Goal: Task Accomplishment & Management: Manage account settings

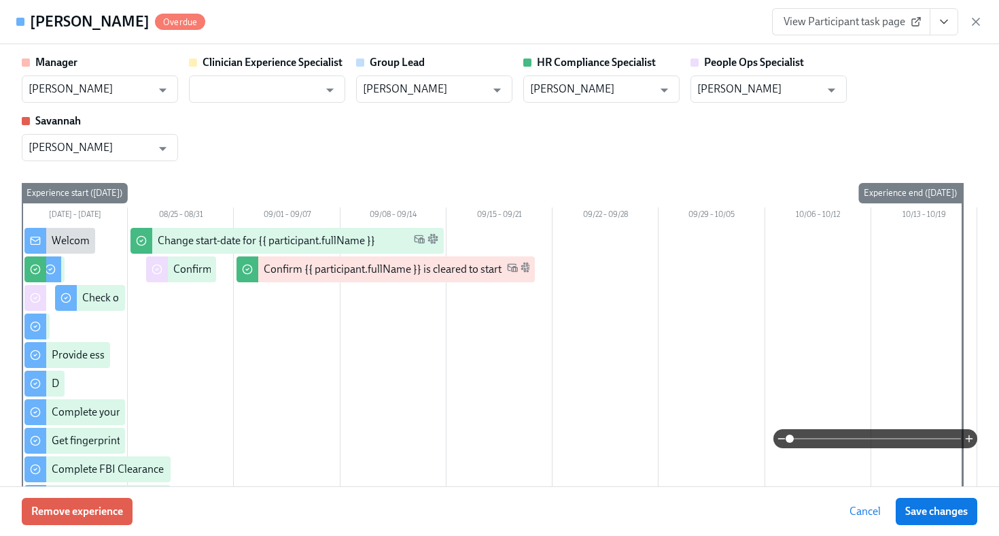
scroll to position [1747, 0]
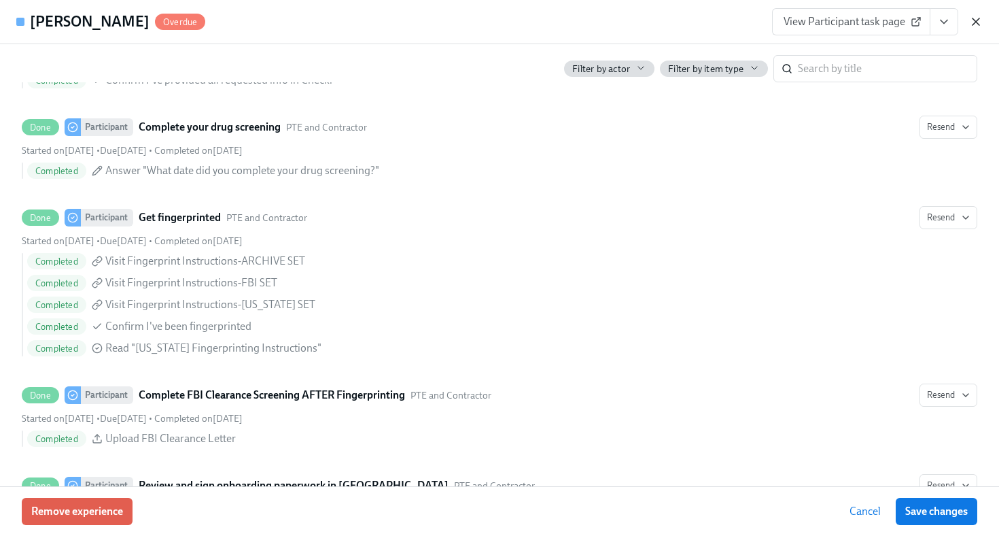
click at [975, 18] on icon "button" at bounding box center [976, 22] width 14 height 14
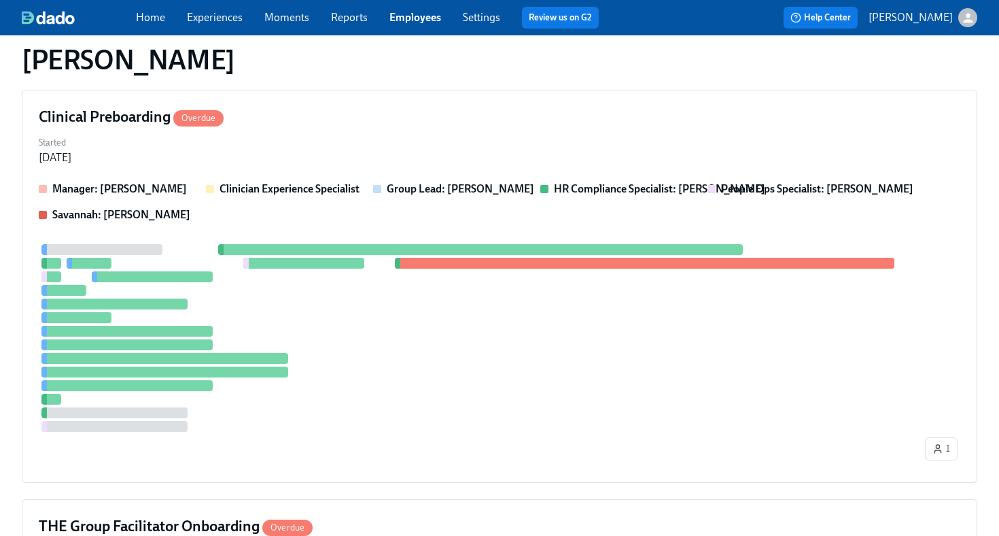
click at [418, 16] on link "Employees" at bounding box center [415, 17] width 52 height 13
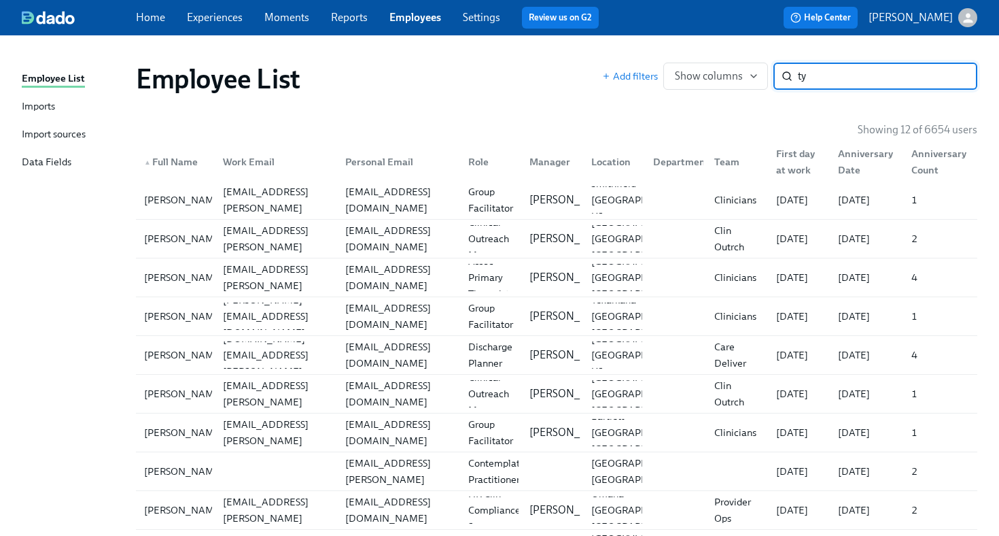
type input "t"
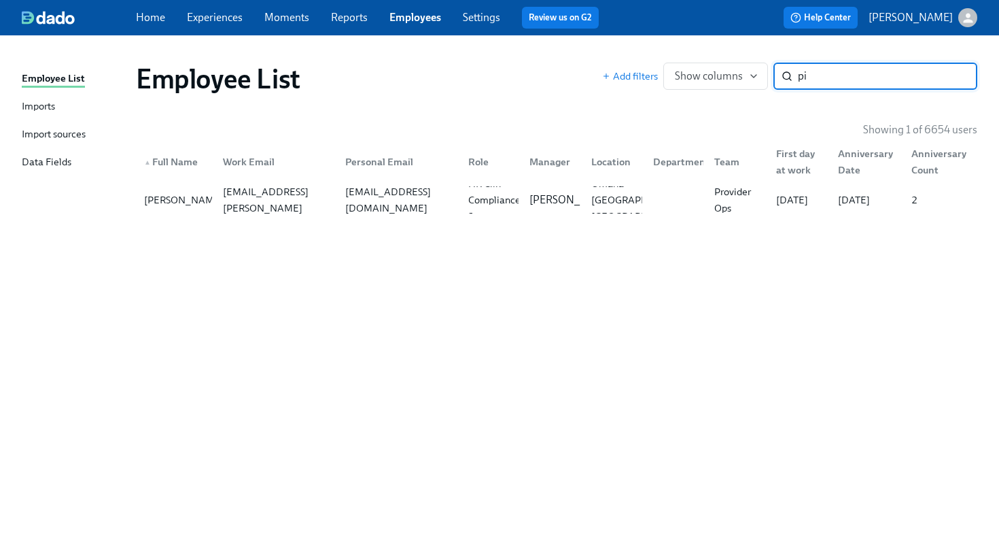
type input "p"
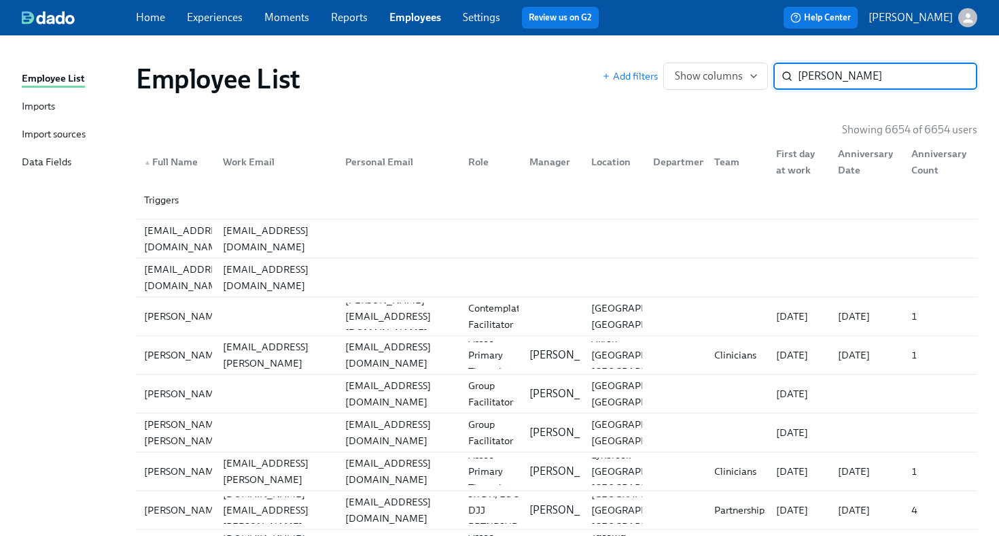
type input "mcilvaine"
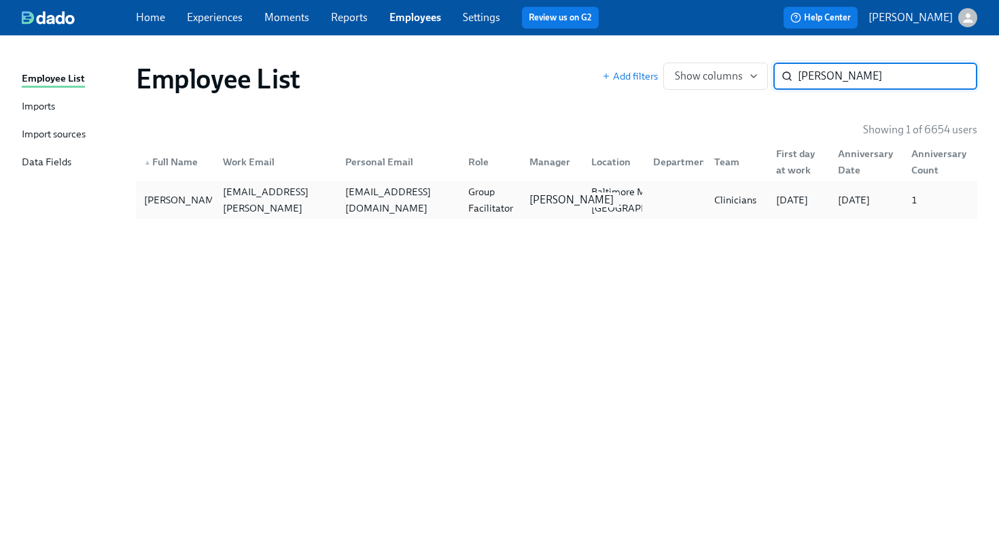
click at [553, 207] on p "Claire DeLise" at bounding box center [571, 199] width 84 height 15
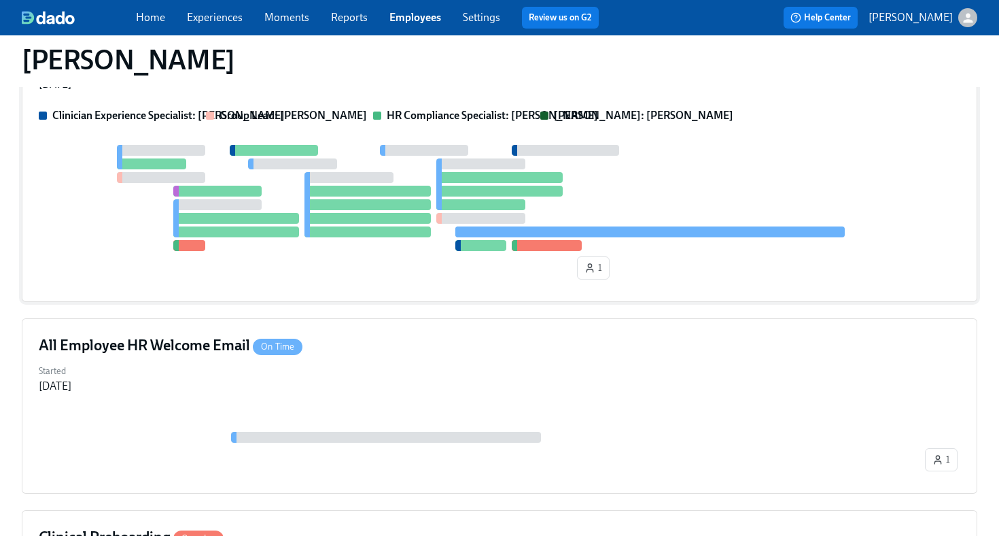
scroll to position [231, 0]
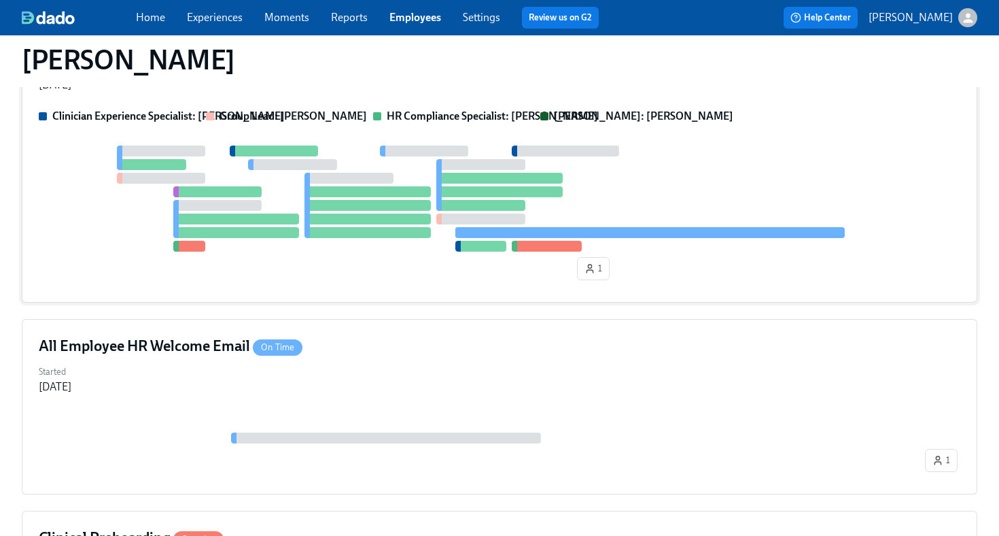
click at [693, 247] on div at bounding box center [500, 198] width 922 height 106
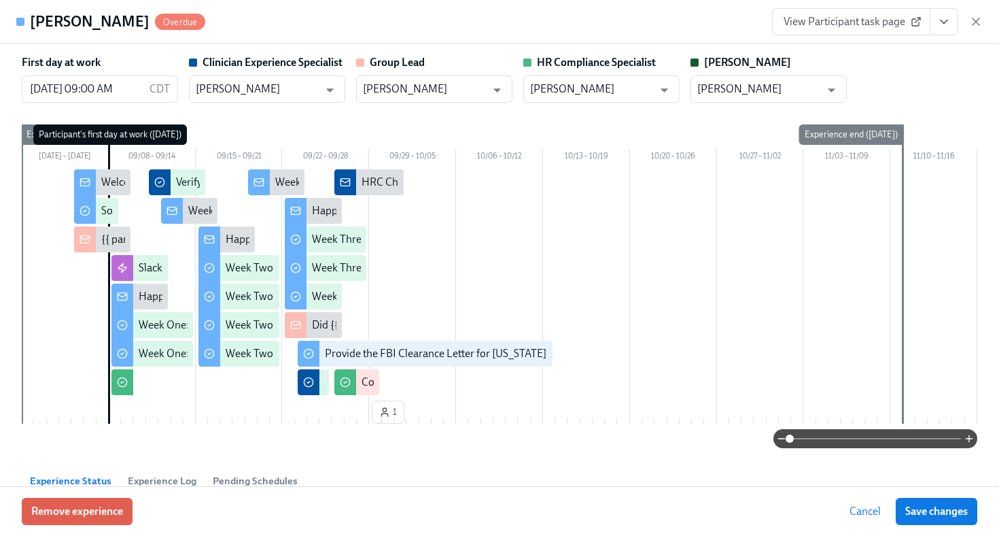
click at [945, 24] on icon "View task page" at bounding box center [944, 22] width 14 height 14
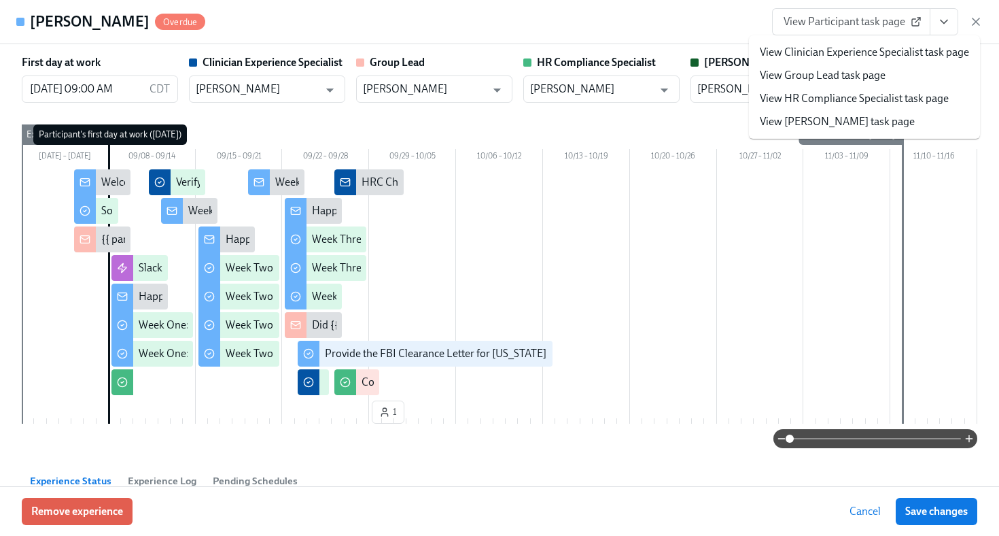
click at [913, 104] on link "View HR Compliance Specialist task page" at bounding box center [854, 98] width 189 height 15
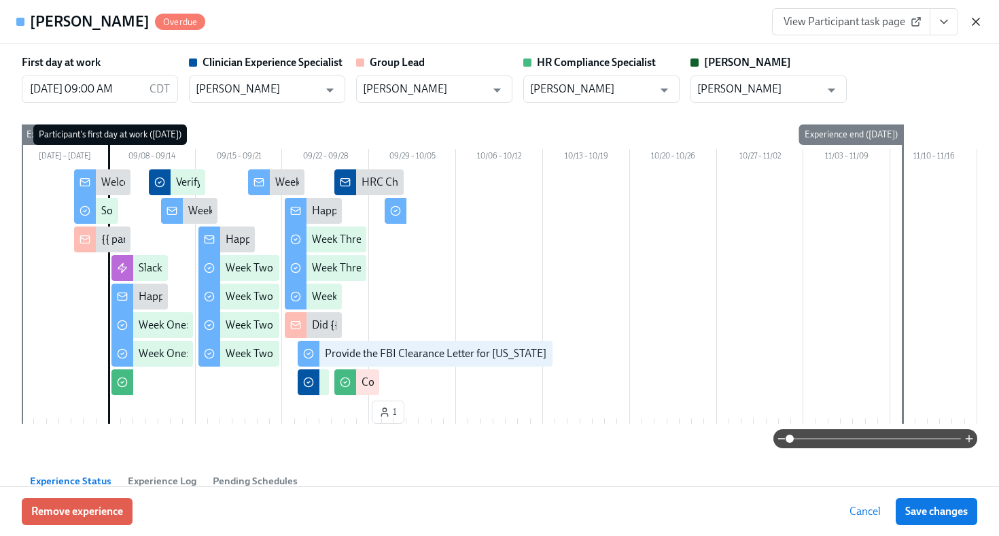
click at [981, 24] on icon "button" at bounding box center [976, 22] width 14 height 14
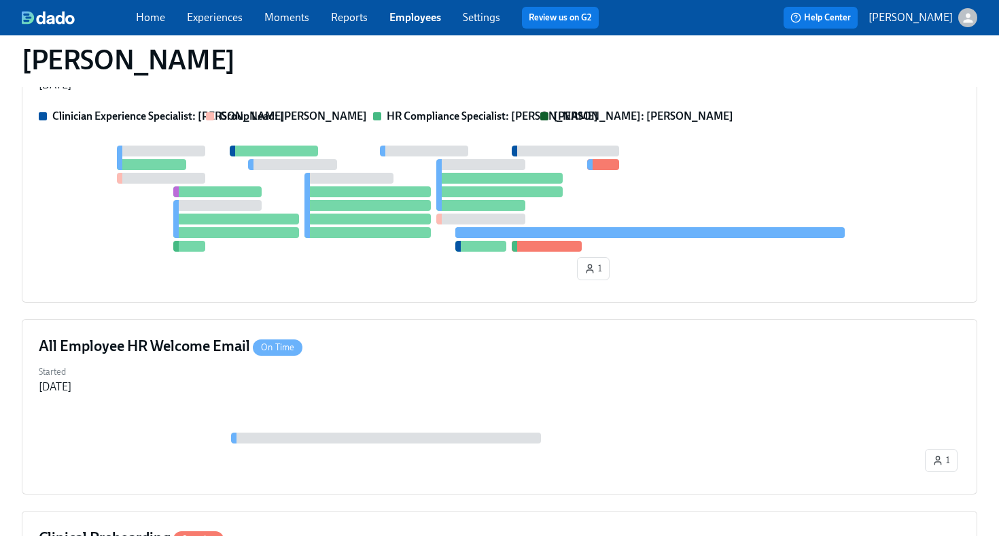
click at [425, 18] on link "Employees" at bounding box center [415, 17] width 52 height 13
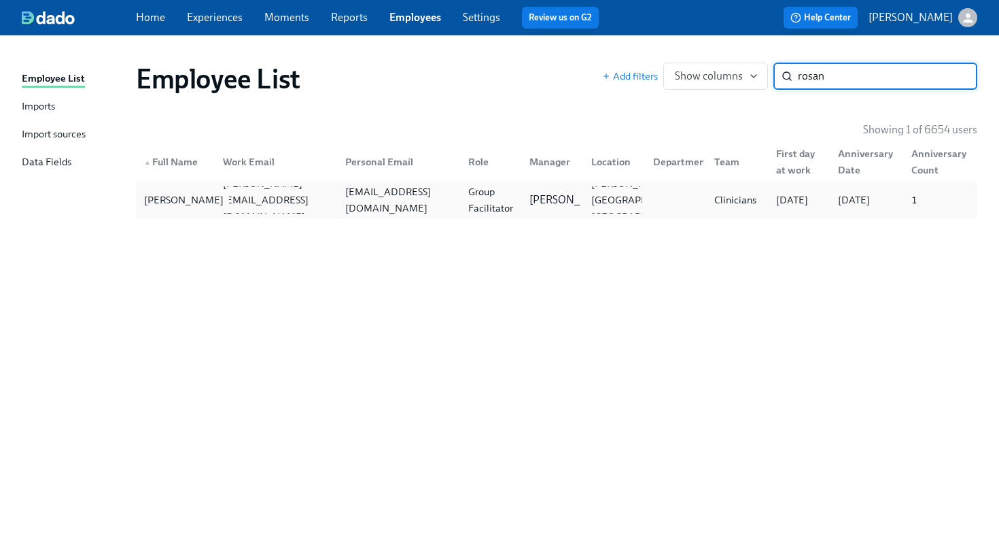
type input "rosan"
click at [203, 208] on div "Cindy Rosancrans" at bounding box center [184, 200] width 90 height 16
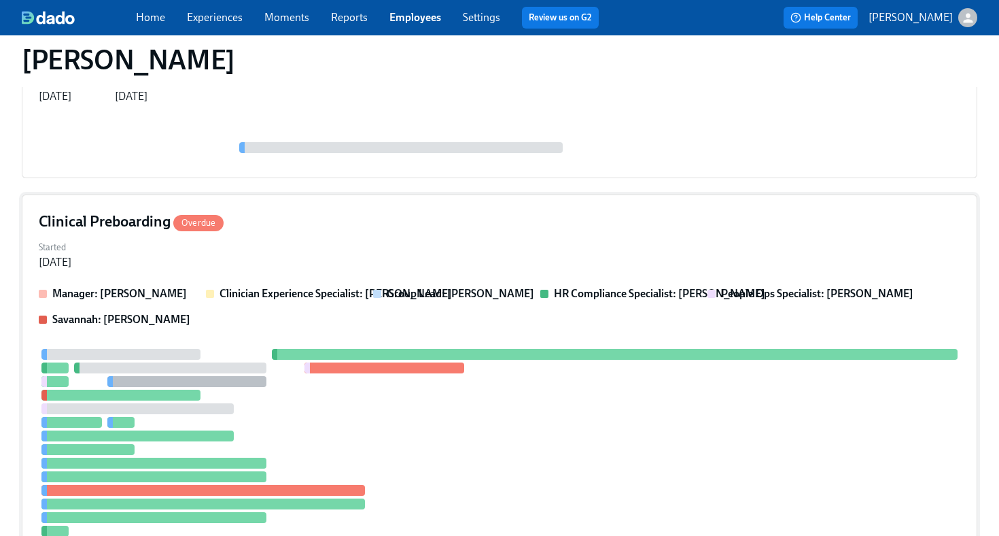
scroll to position [364, 0]
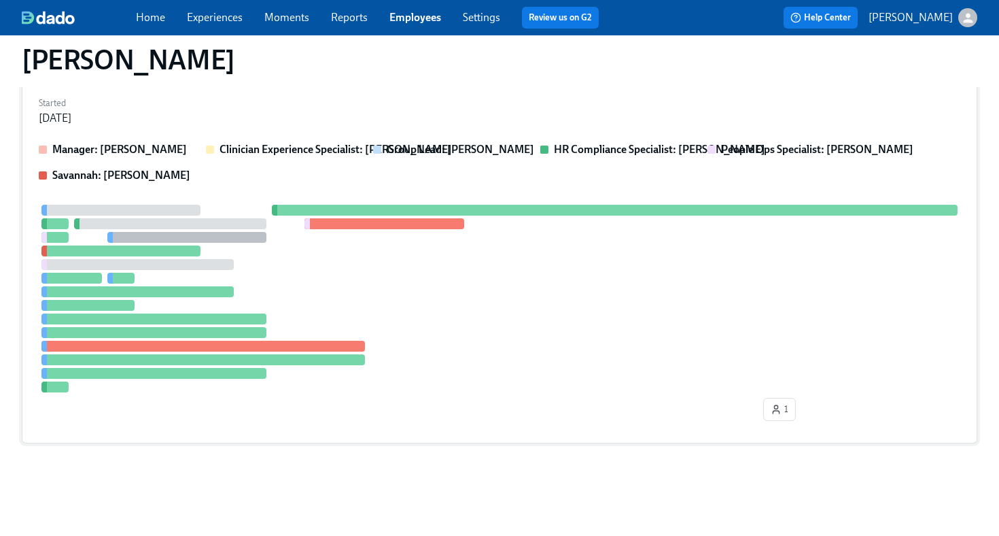
click at [406, 283] on div at bounding box center [500, 299] width 922 height 188
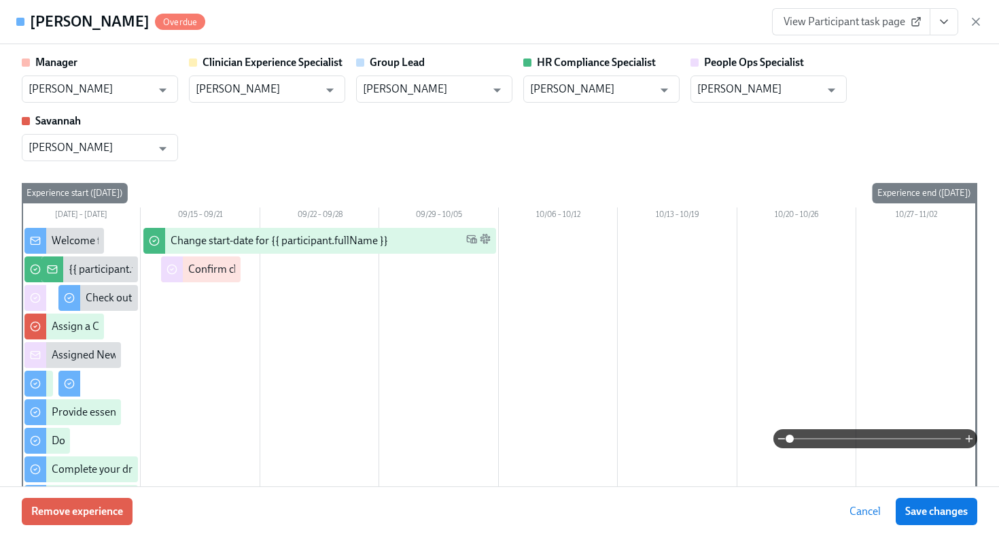
click at [943, 28] on icon "View task page" at bounding box center [944, 22] width 14 height 14
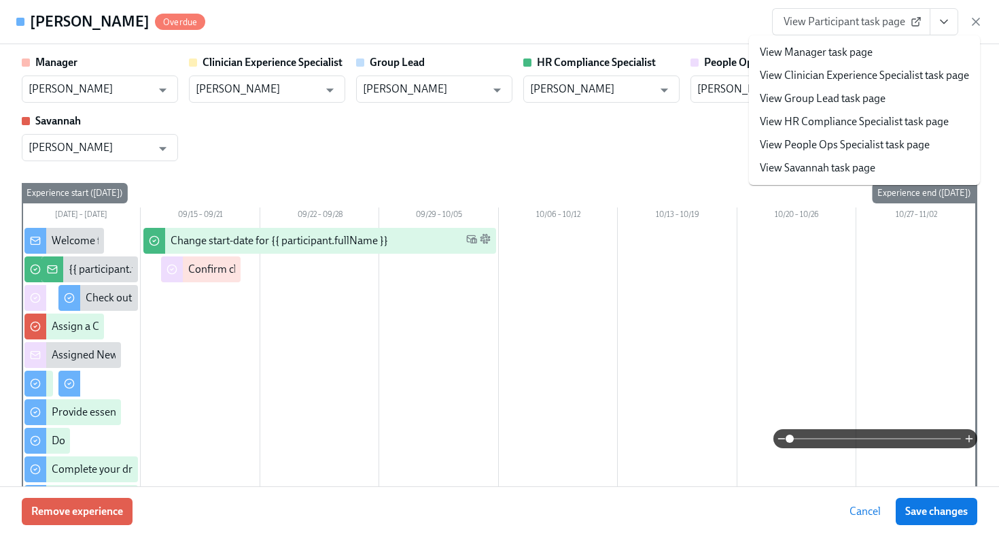
click at [650, 21] on div "Cindy Rosancrans Overdue View Participant task page View Manager task page View…" at bounding box center [499, 22] width 999 height 44
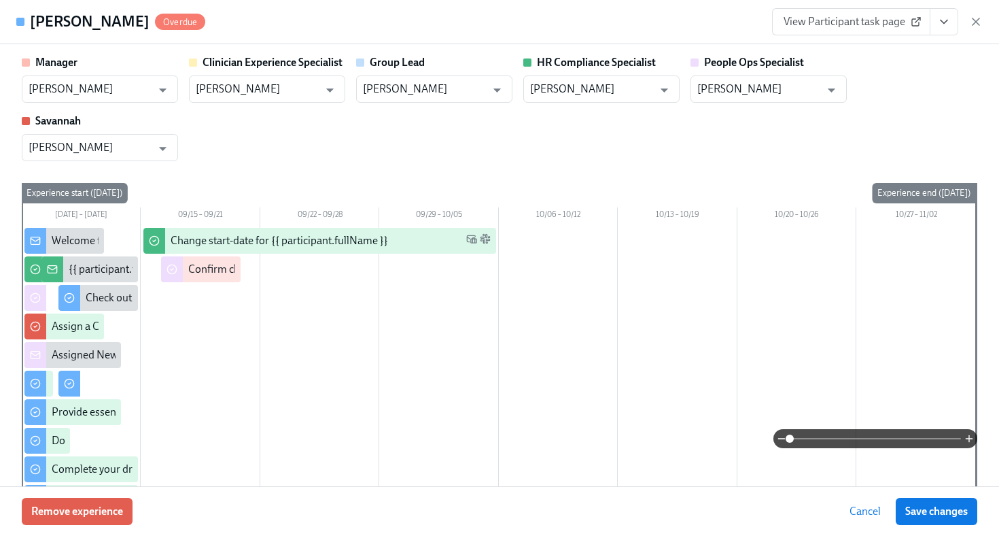
click at [957, 27] on button "View task page" at bounding box center [944, 21] width 29 height 27
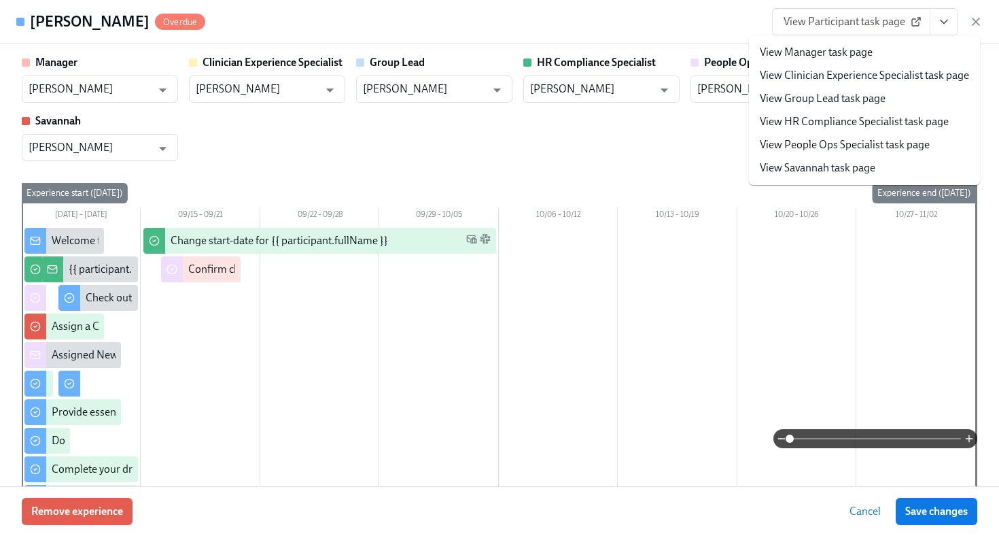
click at [920, 121] on link "View HR Compliance Specialist task page" at bounding box center [854, 121] width 189 height 15
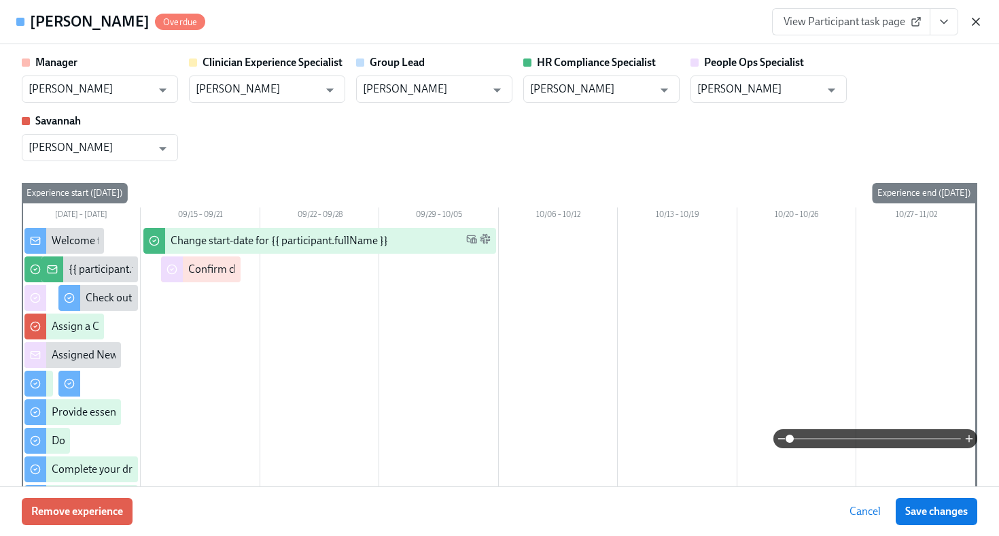
click at [973, 24] on icon "button" at bounding box center [976, 21] width 7 height 7
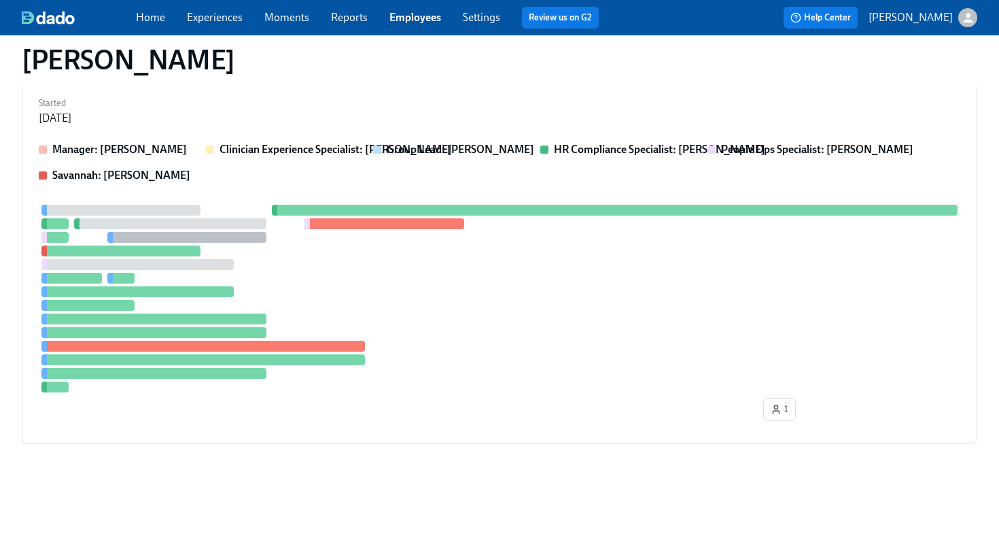
click at [419, 17] on link "Employees" at bounding box center [415, 17] width 52 height 13
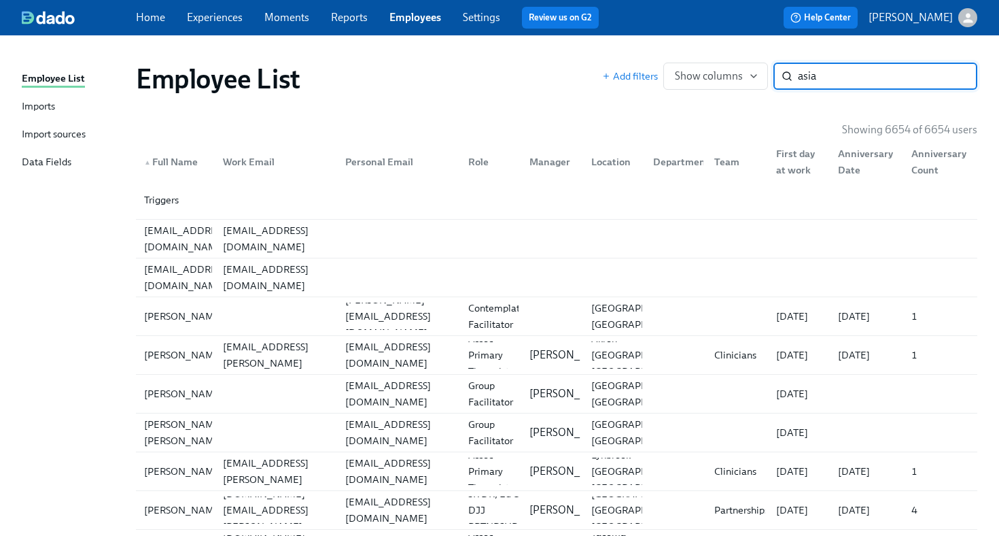
type input "asia"
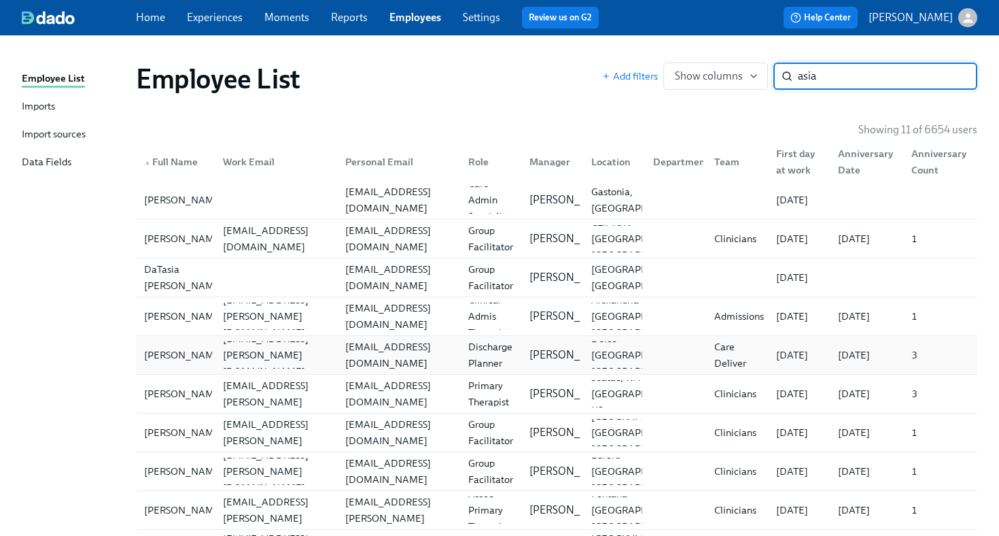
scroll to position [103, 0]
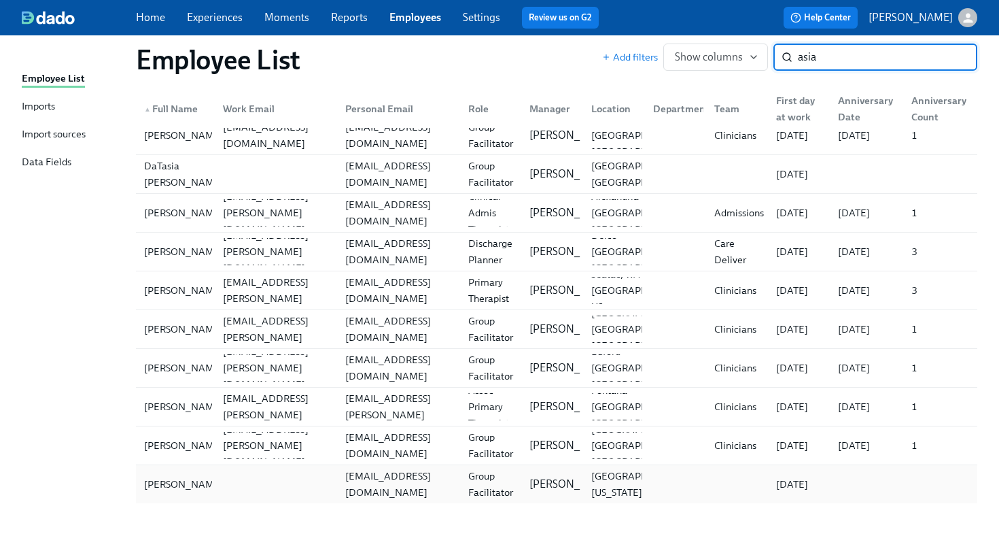
click at [379, 488] on div "swinneyasia@gmail.com" at bounding box center [399, 484] width 118 height 33
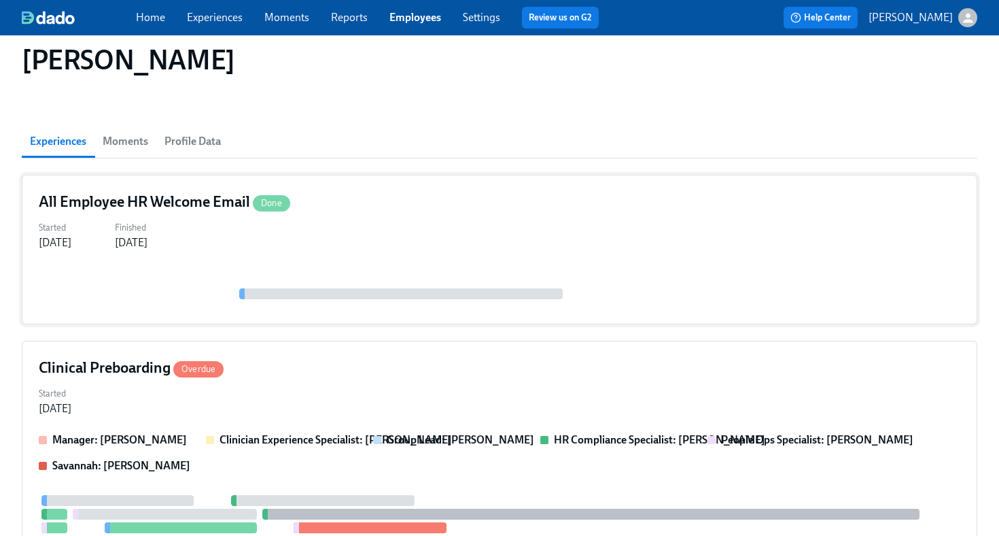
scroll to position [75, 0]
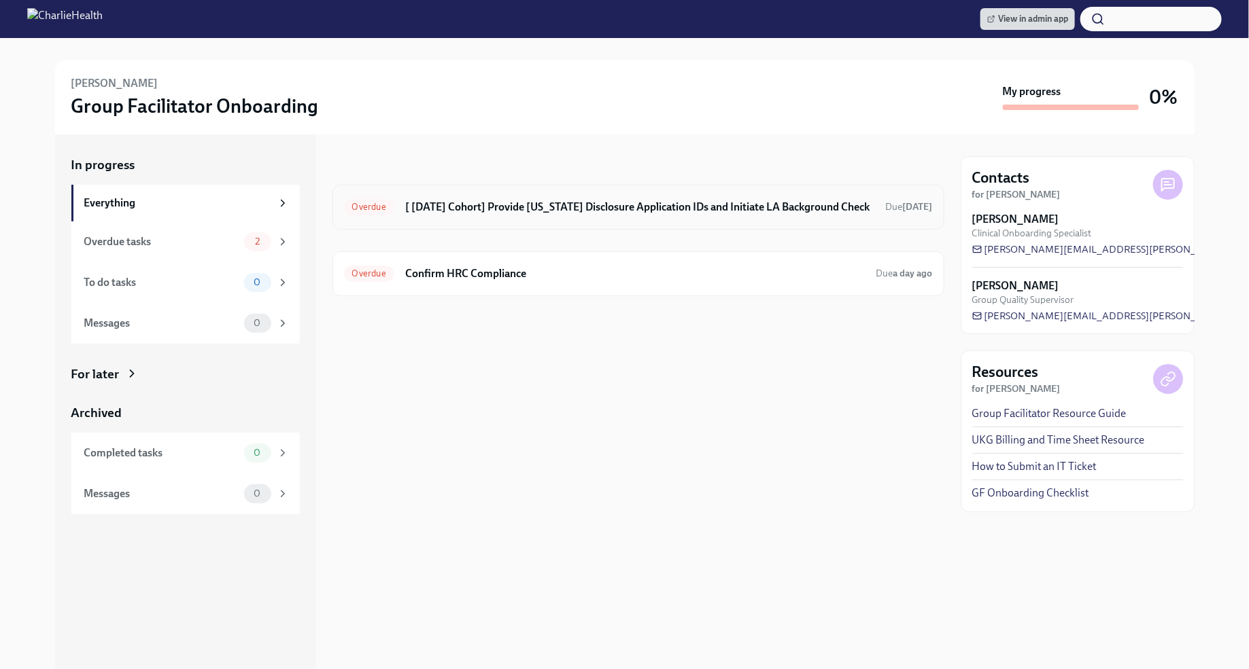
click at [705, 206] on h6 "[ [DATE] Cohort] Provide [US_STATE] Disclosure Application IDs and Initiate LA …" at bounding box center [640, 207] width 470 height 15
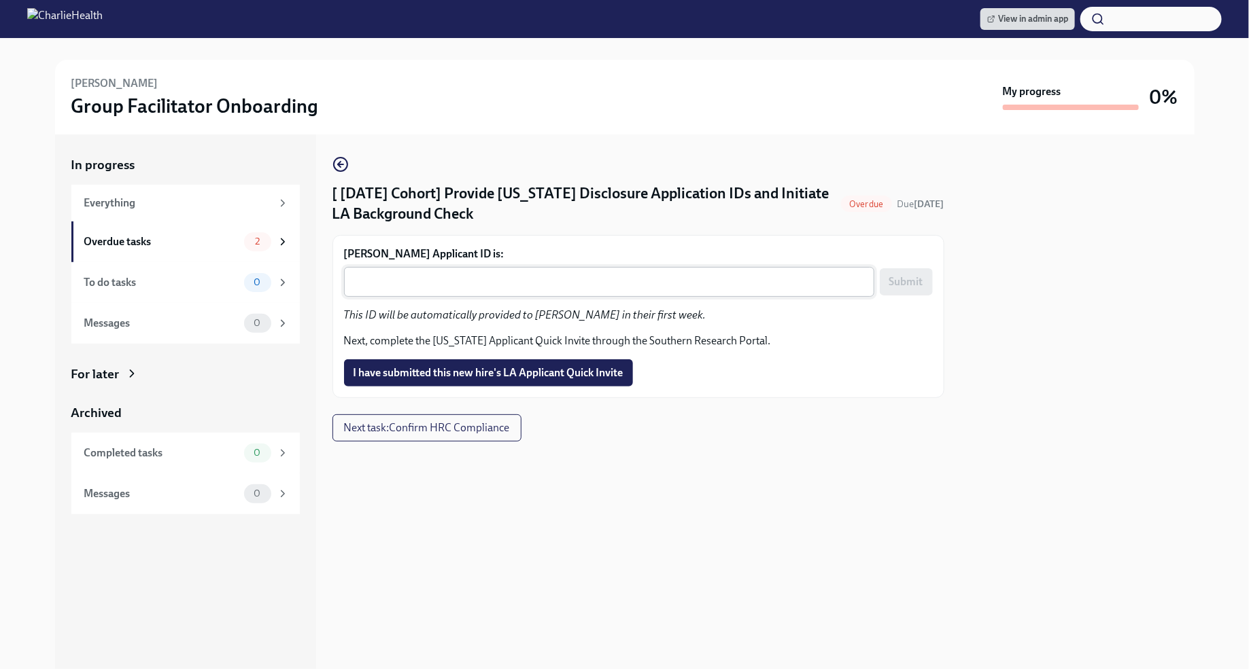
click at [561, 277] on textarea "Isabella McIlvaine's Applicant ID is:" at bounding box center [609, 282] width 514 height 16
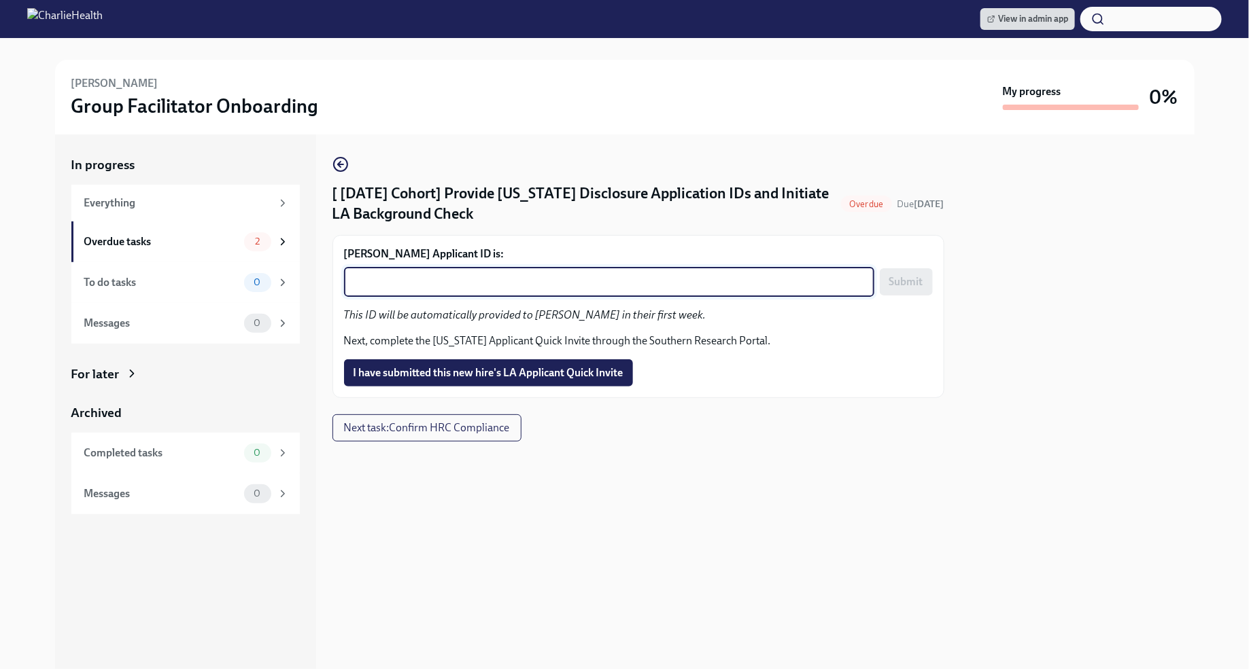
paste textarea "1254246"
type textarea "1254246"
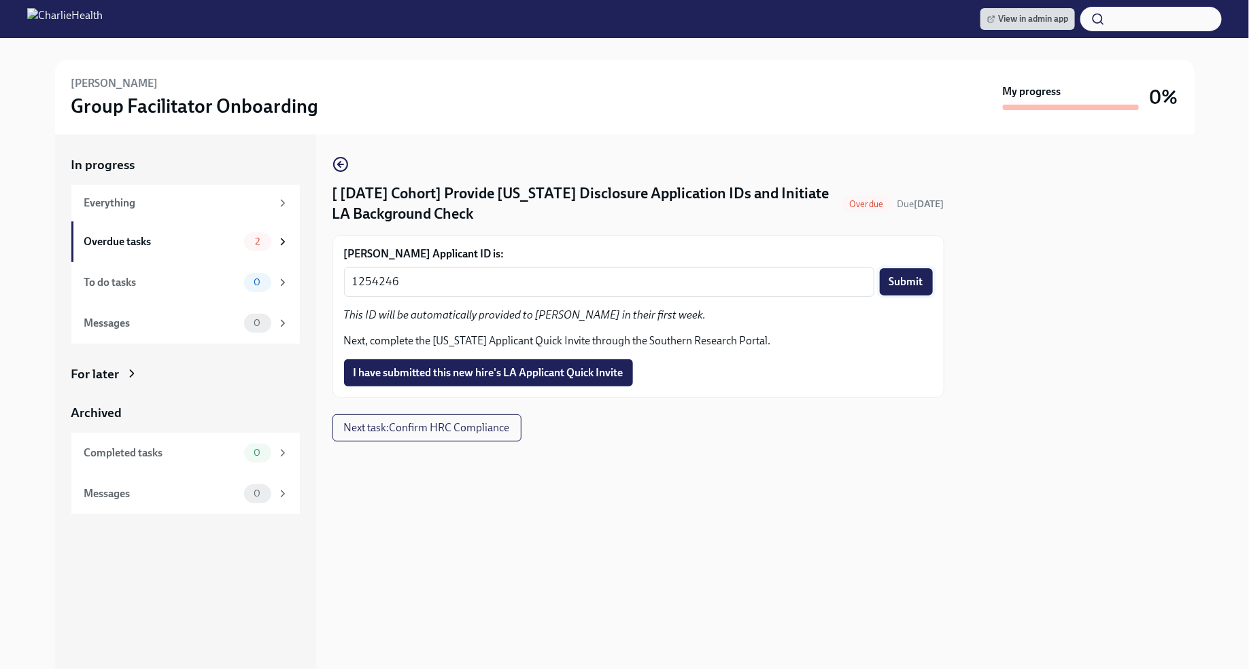
click at [903, 292] on button "Submit" at bounding box center [905, 281] width 53 height 27
click at [607, 374] on span "I have submitted this new hire's LA Applicant Quick Invite" at bounding box center [488, 373] width 270 height 14
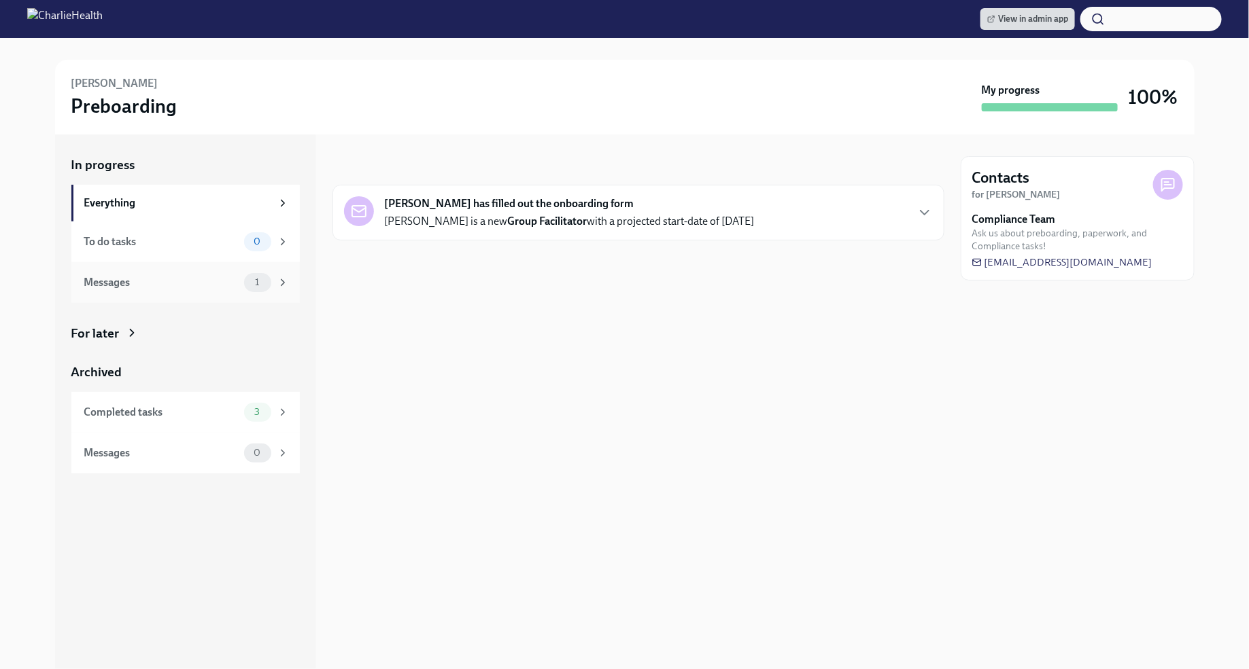
click at [281, 291] on div "1" at bounding box center [266, 282] width 45 height 19
click at [273, 409] on div "3" at bounding box center [266, 412] width 45 height 19
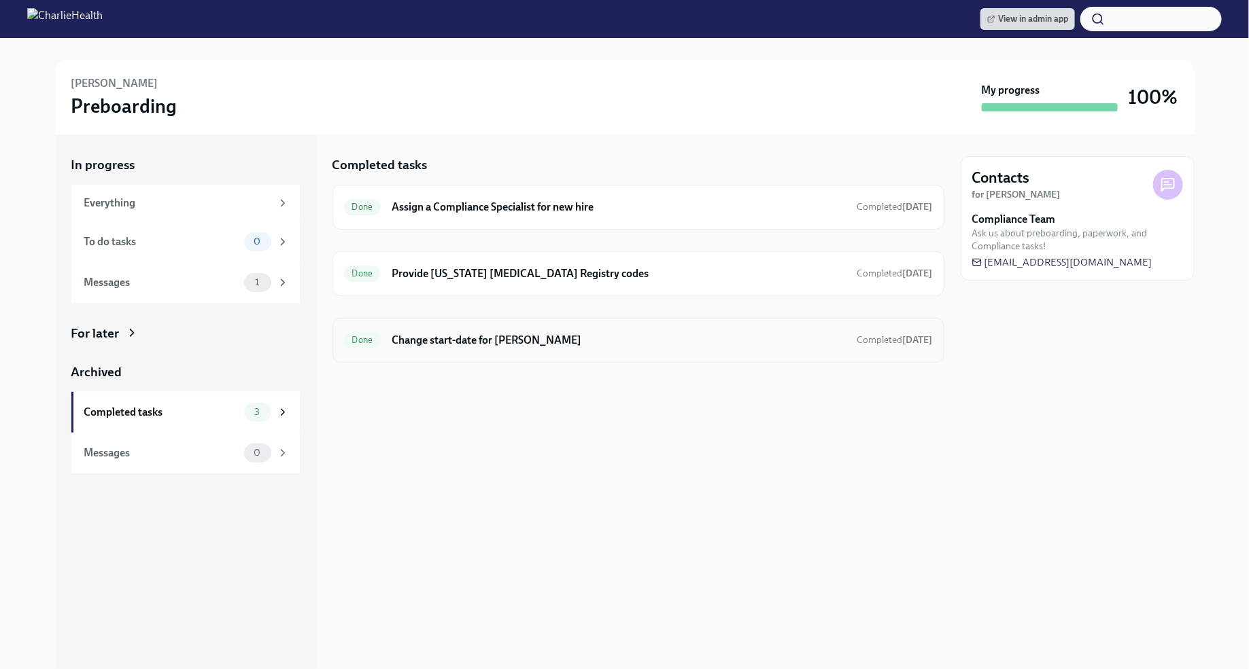
click at [531, 343] on h6 "Change start-date for Cindy Rosancrans" at bounding box center [618, 340] width 454 height 15
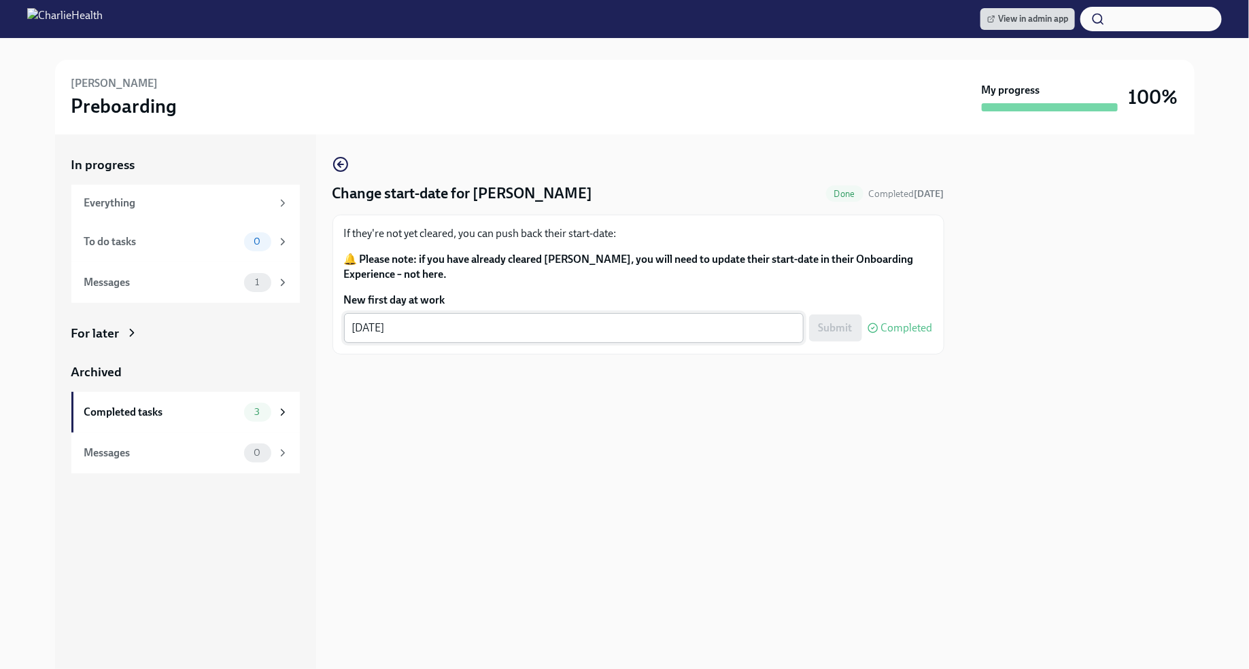
click at [364, 329] on textarea "09/30/2025" at bounding box center [573, 328] width 443 height 16
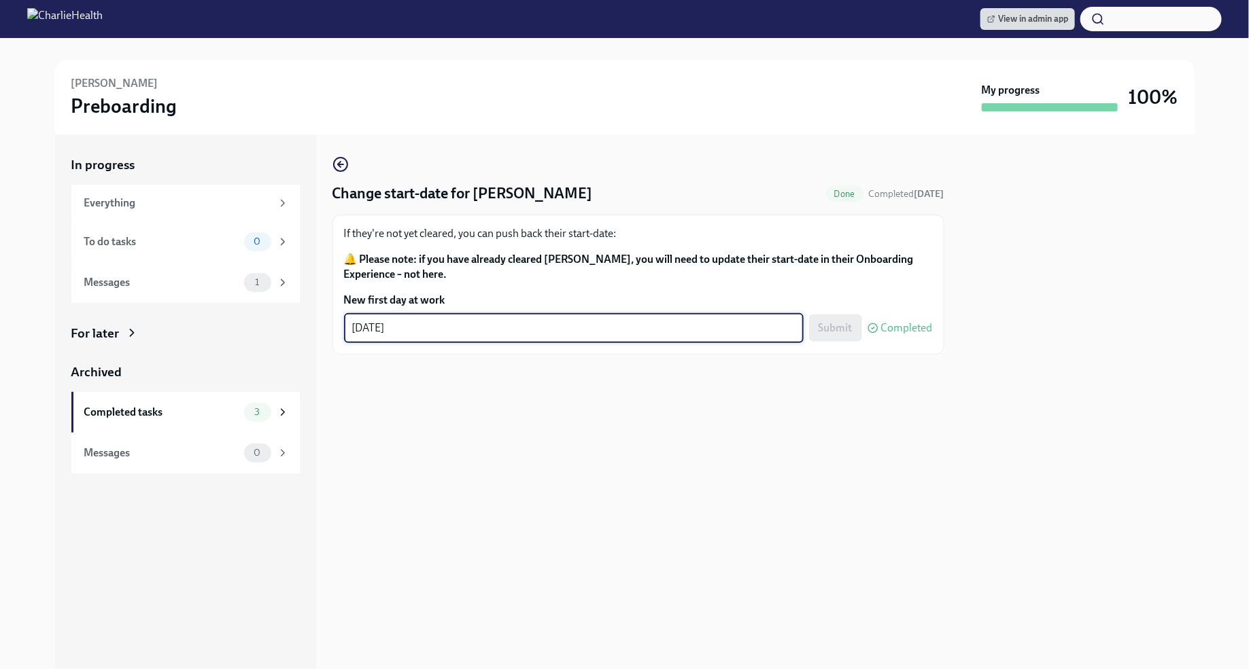
click at [364, 329] on textarea "09/30/2025" at bounding box center [573, 328] width 443 height 16
type textarea "10/06/2025"
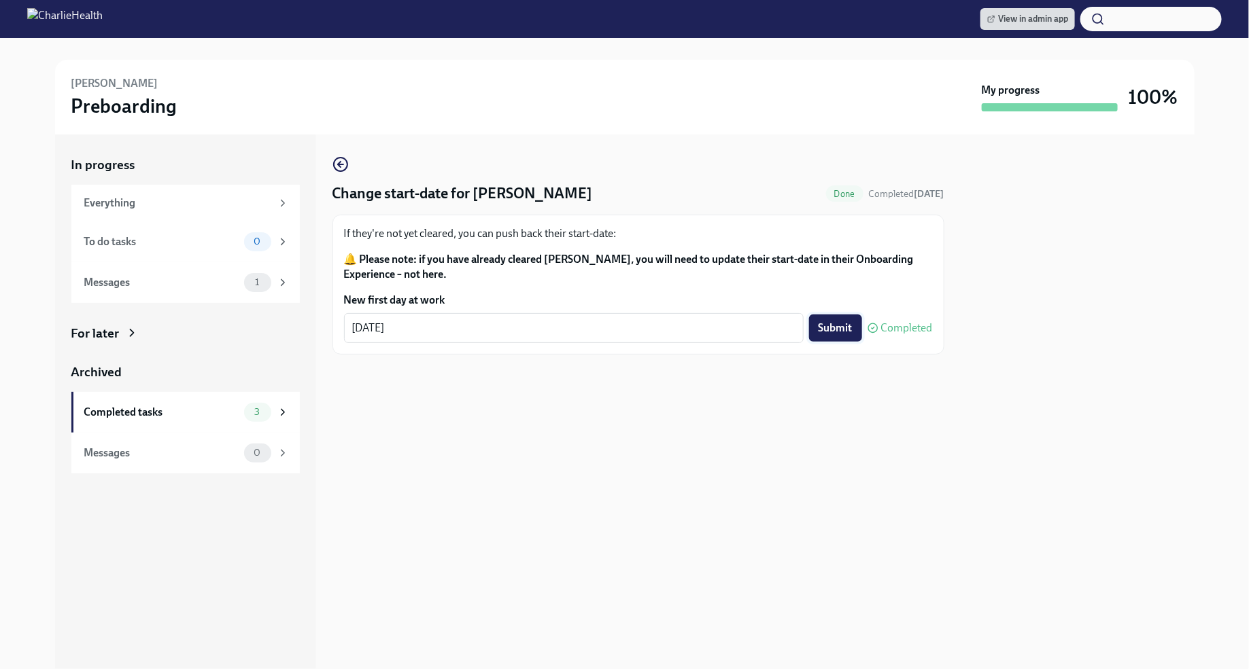
click at [839, 333] on span "Submit" at bounding box center [835, 328] width 34 height 14
